Goal: Complete application form: Complete application form

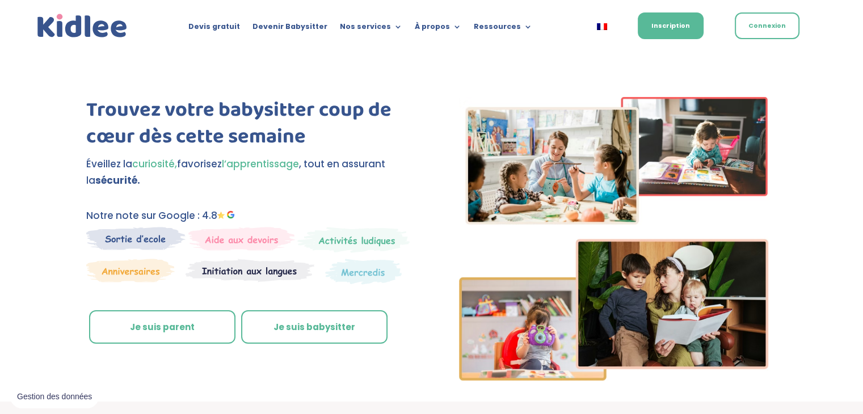
click at [143, 334] on link "Je suis parent" at bounding box center [162, 328] width 146 height 34
